Goal: Task Accomplishment & Management: Manage account settings

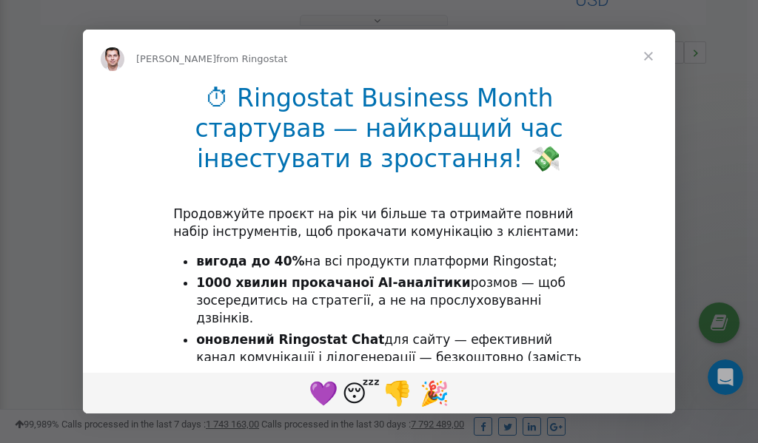
click at [650, 55] on span "Close" at bounding box center [648, 56] width 53 height 53
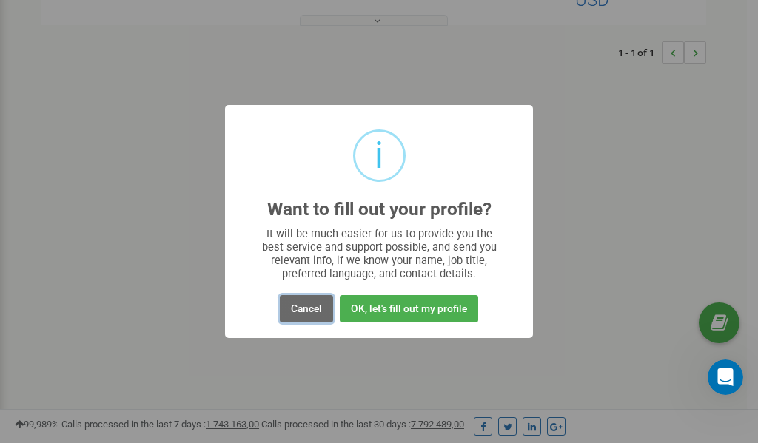
click at [309, 309] on button "Cancel" at bounding box center [306, 308] width 53 height 27
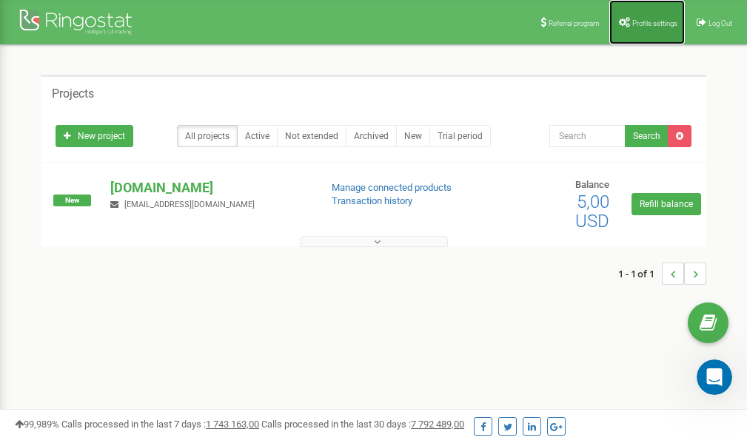
click at [640, 21] on span "Profile settings" at bounding box center [654, 23] width 45 height 8
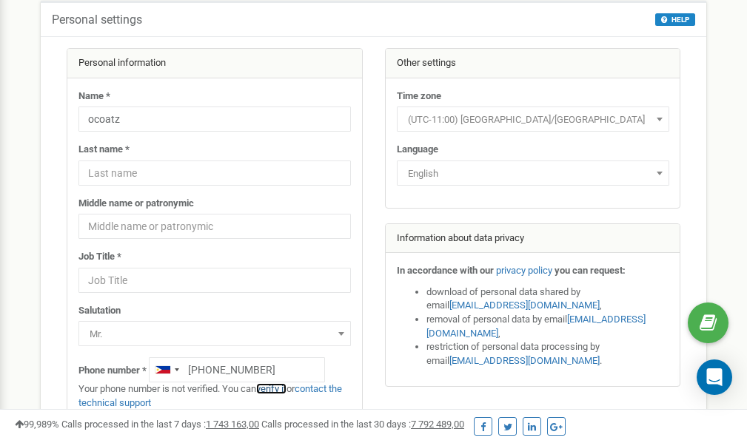
click at [278, 389] on link "verify it" at bounding box center [271, 388] width 30 height 11
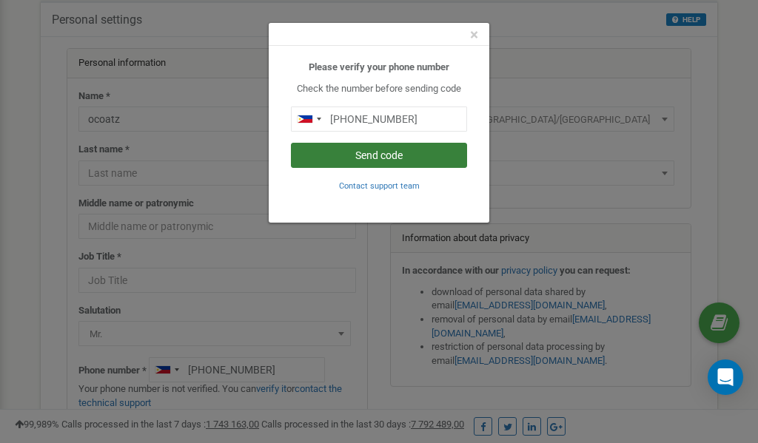
click at [420, 155] on button "Send code" at bounding box center [379, 155] width 176 height 25
